Goal: Task Accomplishment & Management: Manage account settings

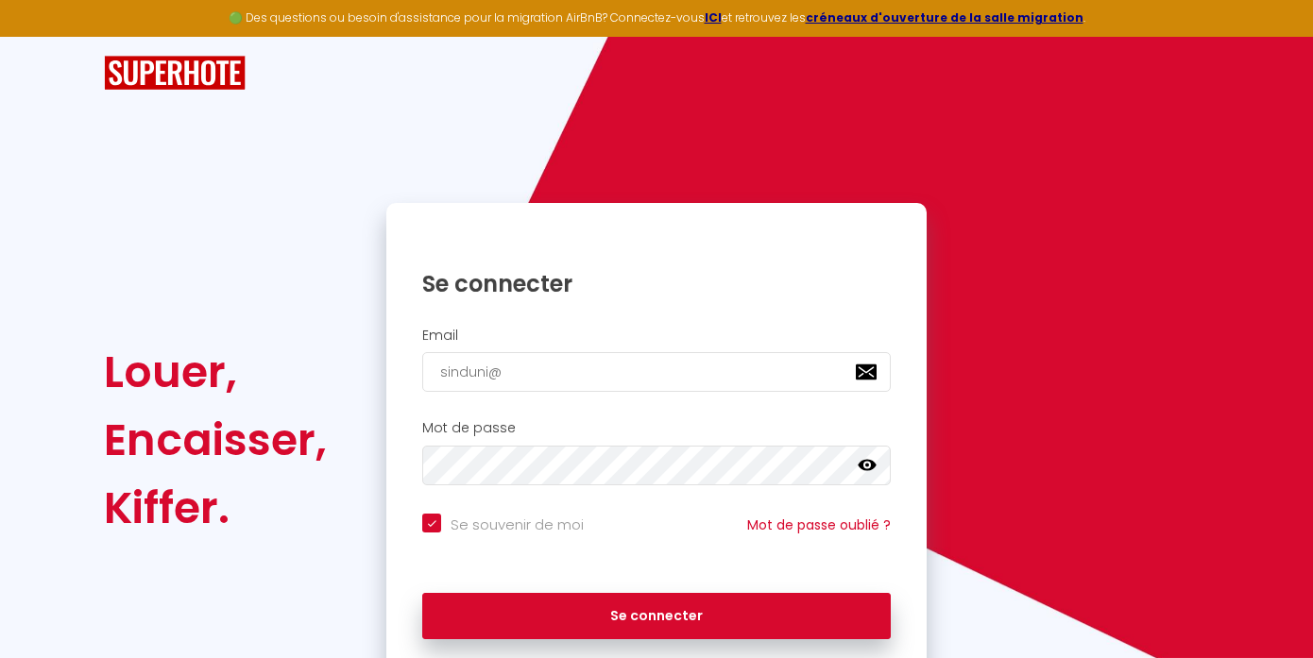
type input "sinduni@y"
checkbox input "true"
type input "sinduni@ya"
checkbox input "true"
type input "sinduni@yah"
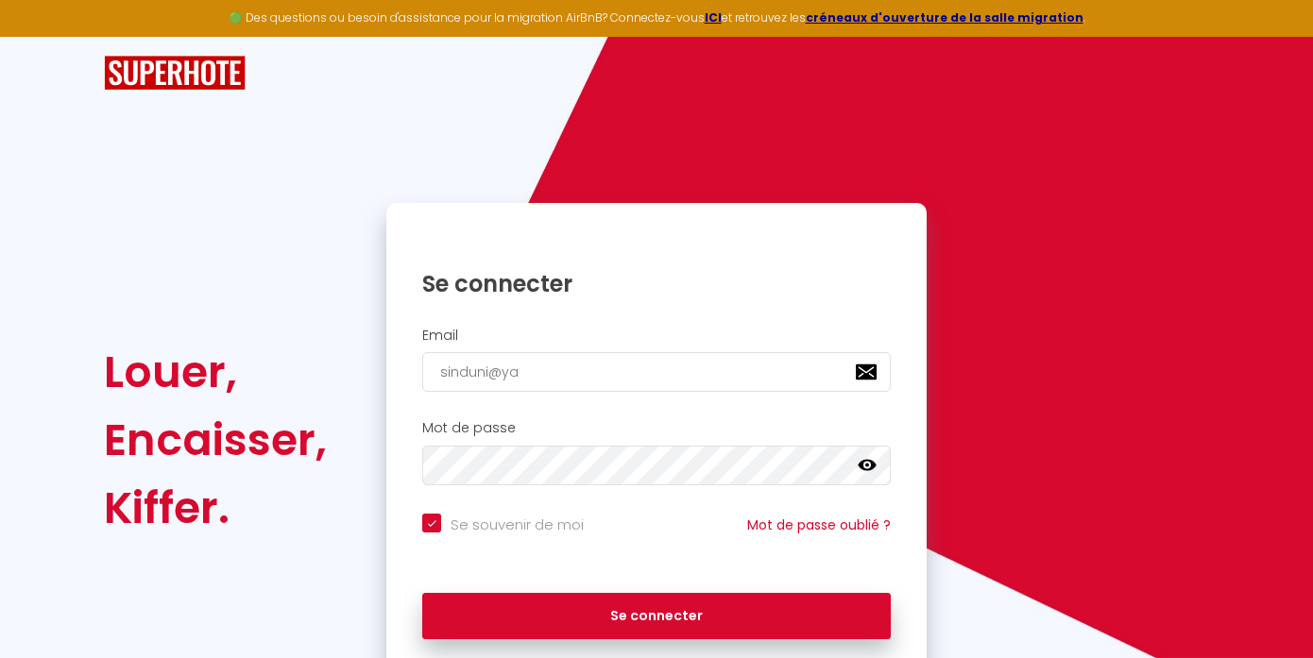
checkbox input "true"
type input "sinduni@yaho"
checkbox input "true"
type input "[EMAIL_ADDRESS]"
checkbox input "true"
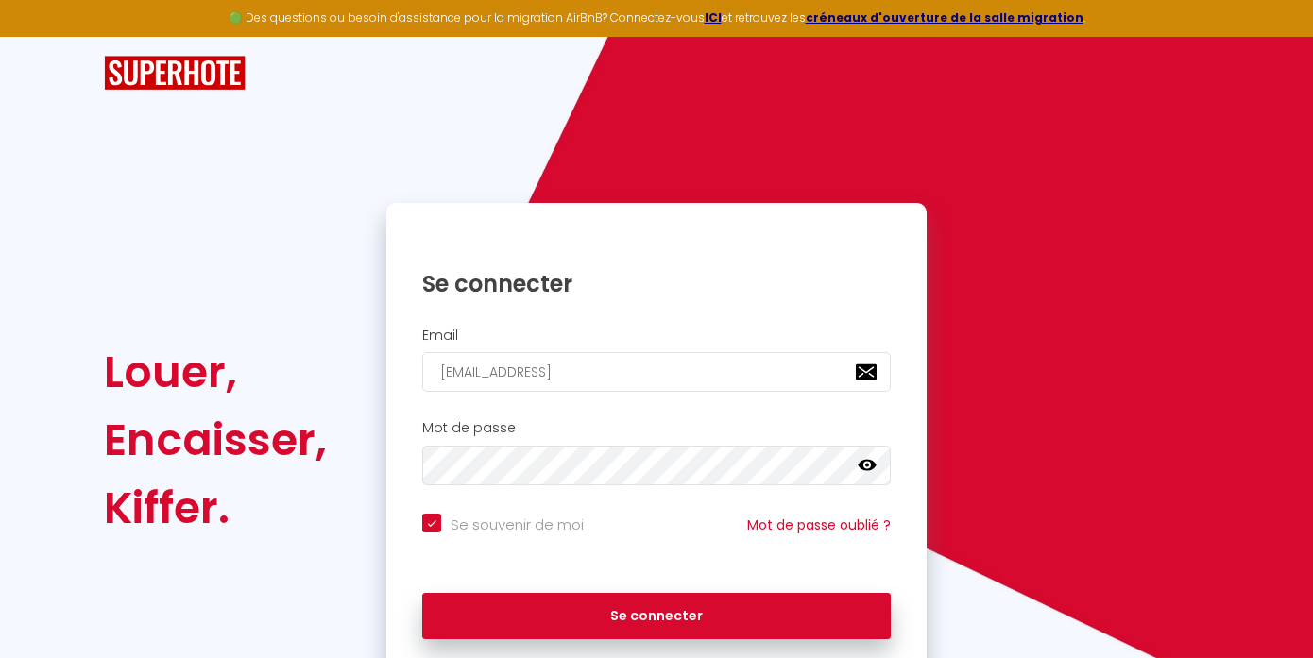
type input "[EMAIL_ADDRESS]."
checkbox input "true"
type input "sinduni@yahoo.f"
checkbox input "true"
type input "[EMAIL_ADDRESS][DOMAIN_NAME]"
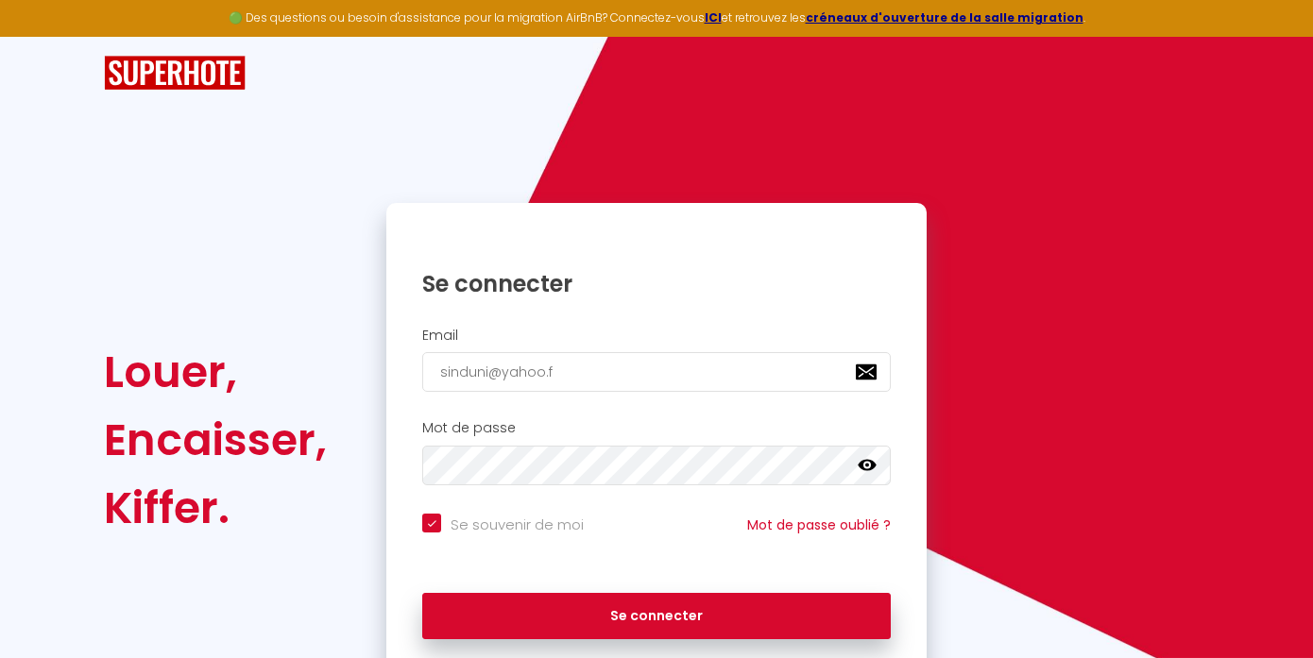
checkbox input "true"
type input "[EMAIL_ADDRESS][DOMAIN_NAME]"
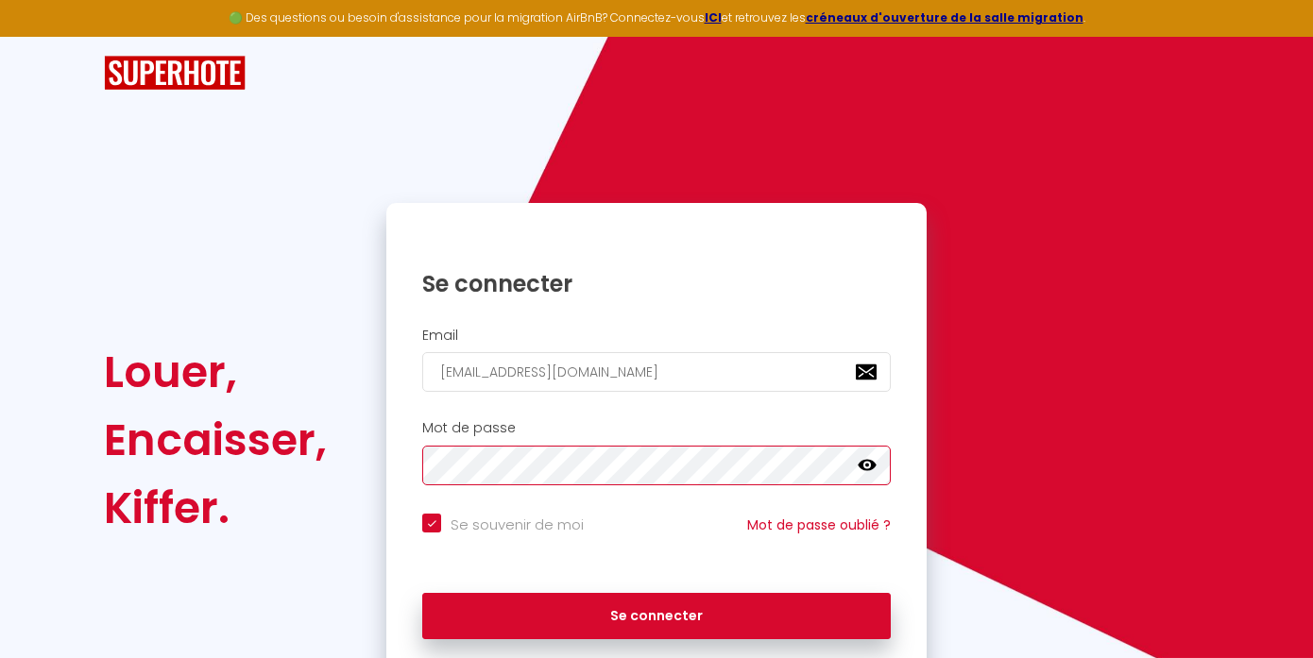
click at [657, 613] on button "Se connecter" at bounding box center [656, 616] width 469 height 47
checkbox input "true"
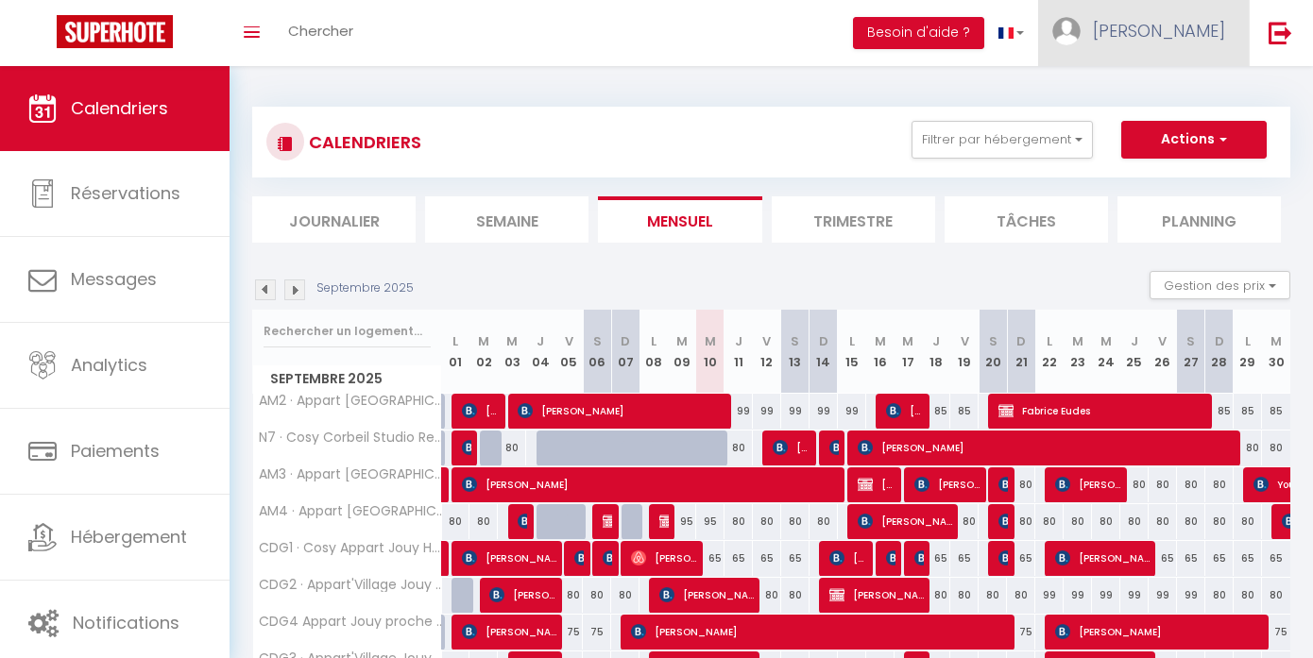
click at [1216, 43] on link "[PERSON_NAME]" at bounding box center [1143, 33] width 211 height 66
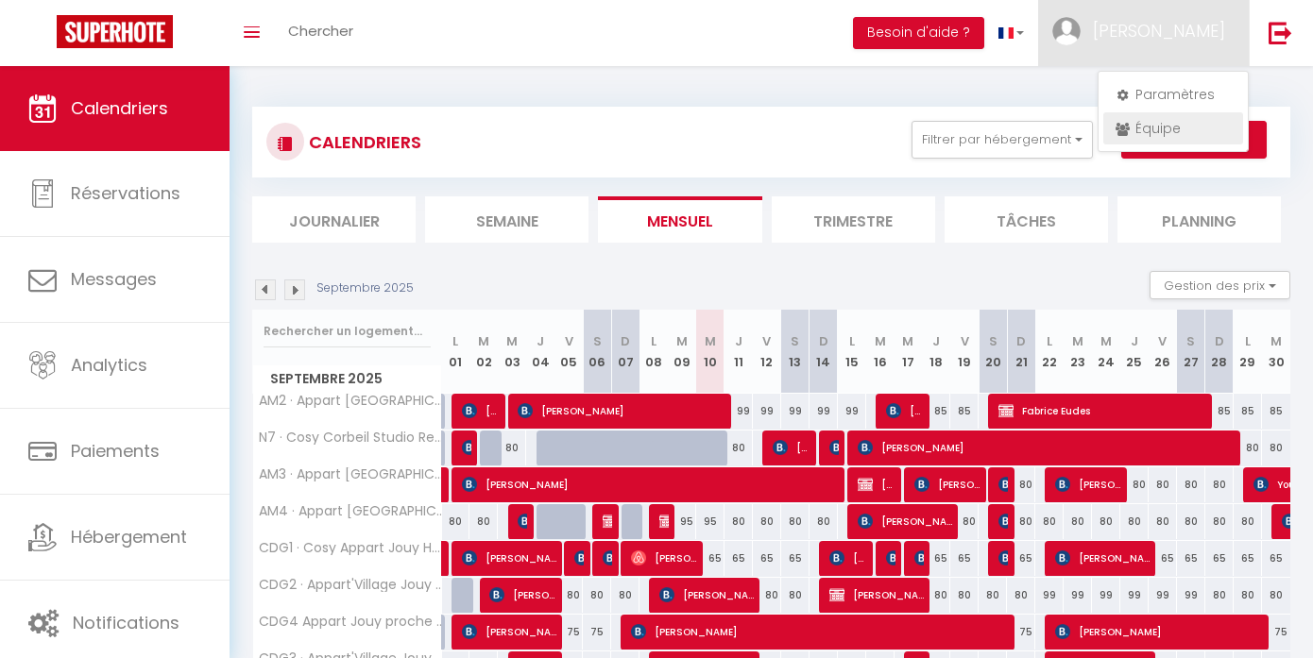
click at [1141, 132] on link "Équipe" at bounding box center [1173, 128] width 140 height 32
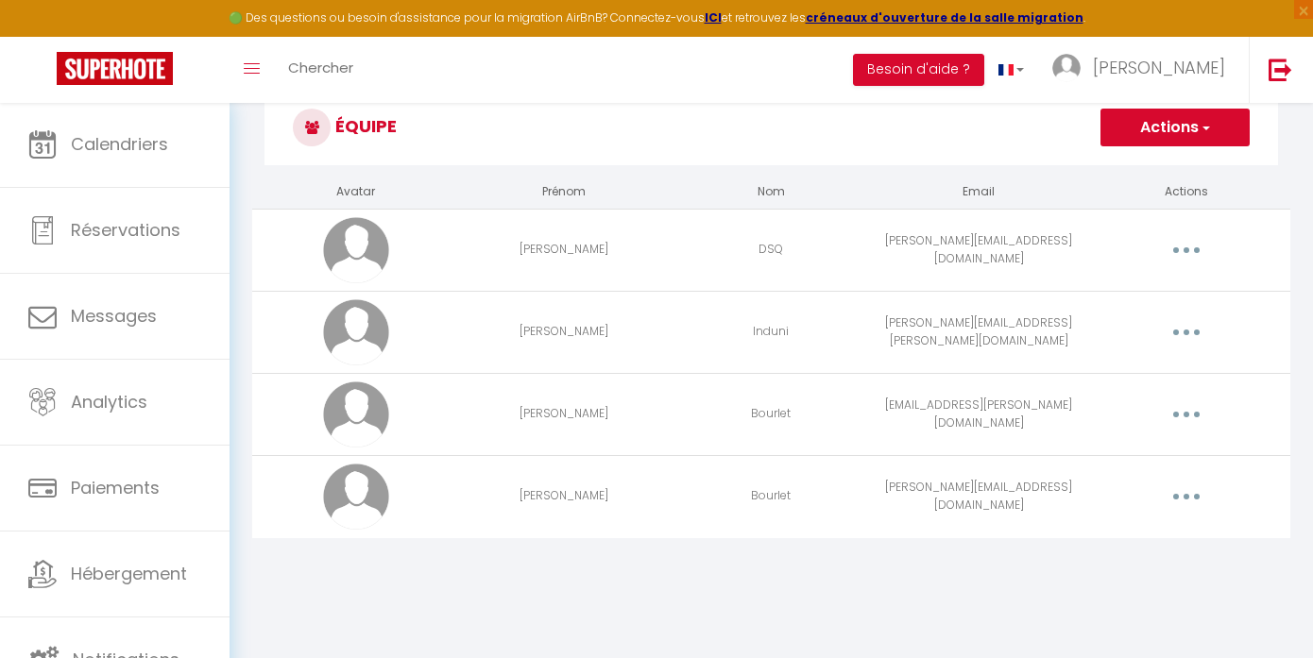
scroll to position [55, 0]
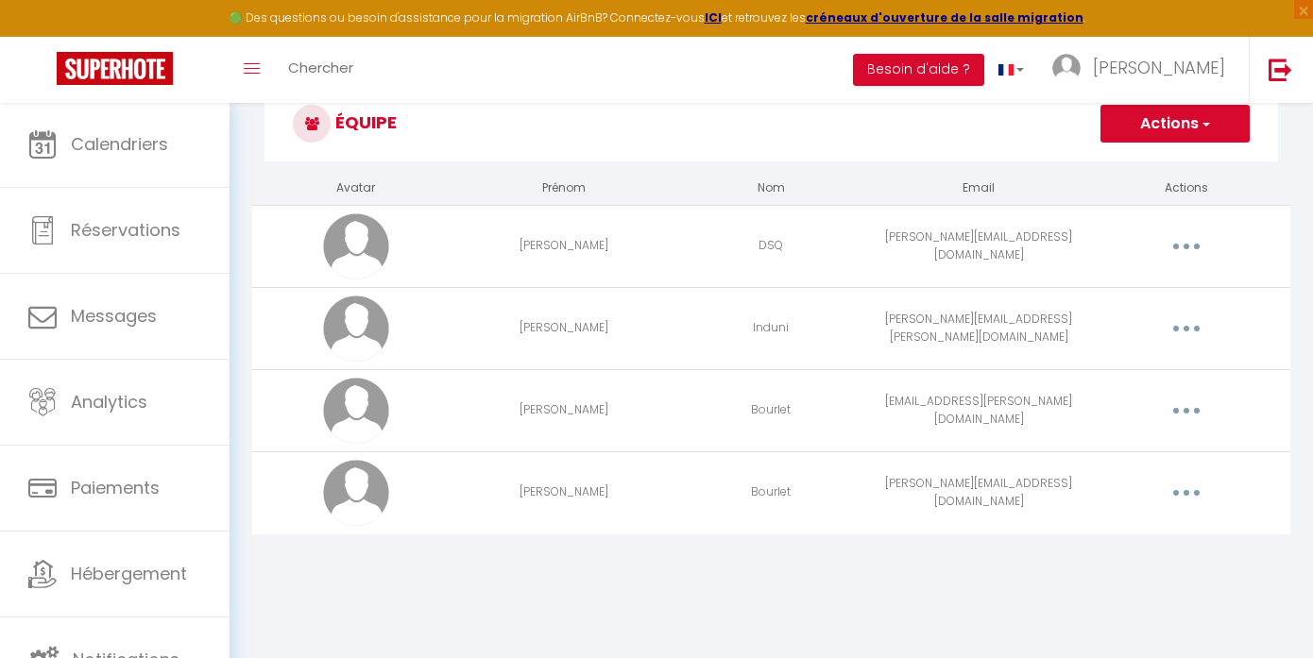
click at [1206, 504] on button "button" at bounding box center [1186, 493] width 53 height 30
click at [1136, 562] on link "Supprimer" at bounding box center [1138, 571] width 140 height 32
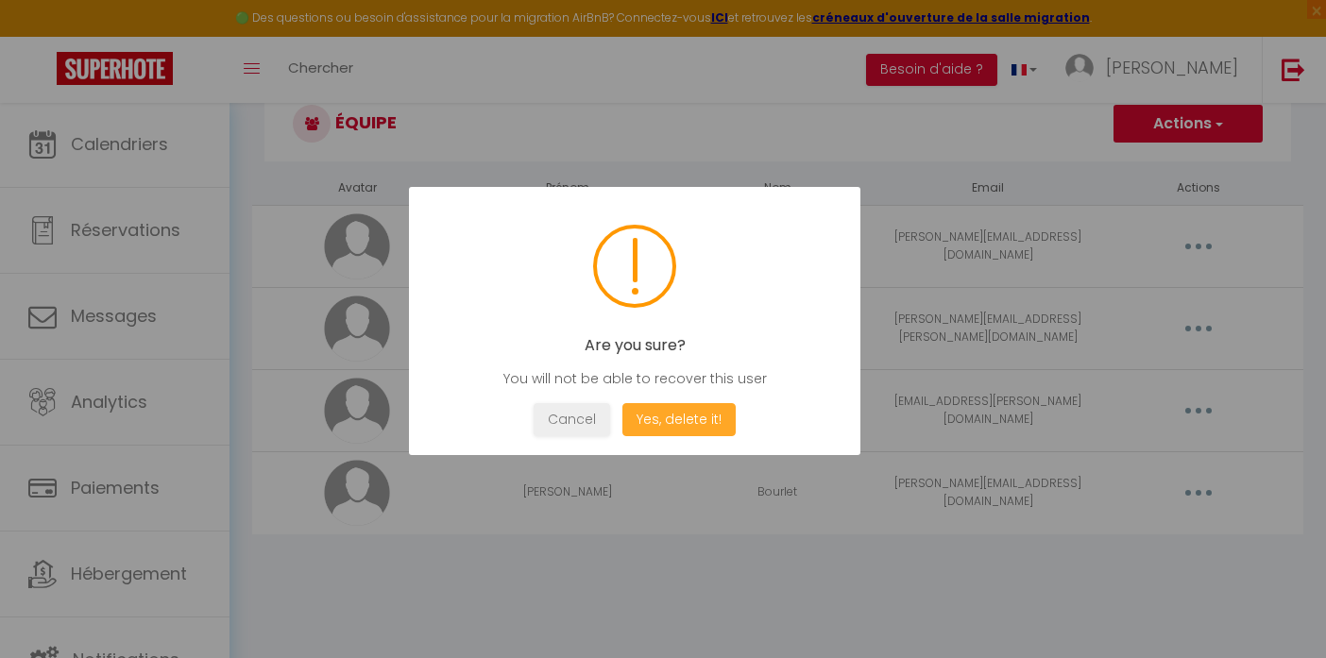
click at [674, 408] on button "Yes, delete it!" at bounding box center [679, 419] width 113 height 33
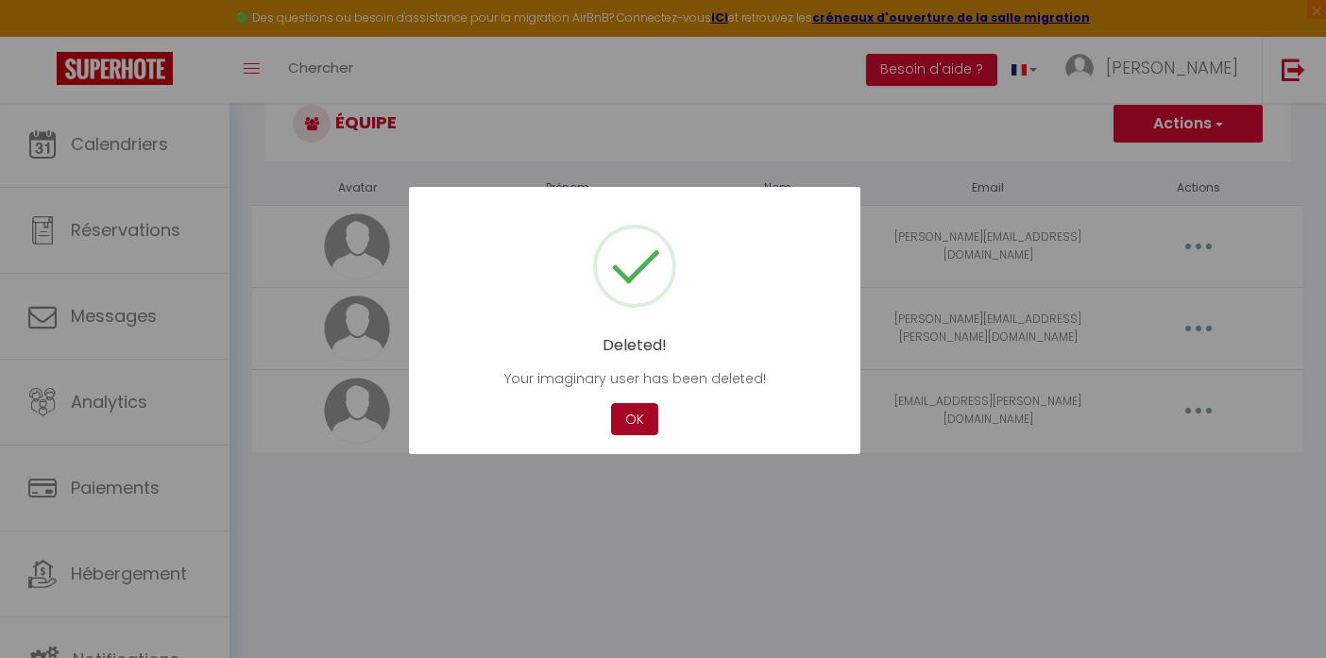
click at [651, 403] on button "OK" at bounding box center [634, 419] width 47 height 33
